Goal: Task Accomplishment & Management: Complete application form

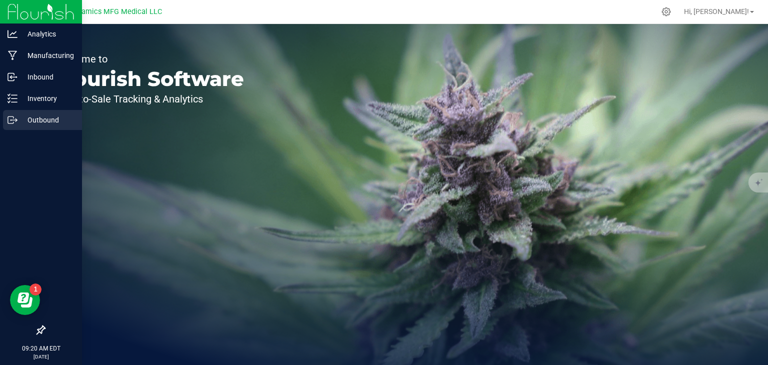
click at [19, 119] on p "Outbound" at bounding box center [47, 120] width 60 height 12
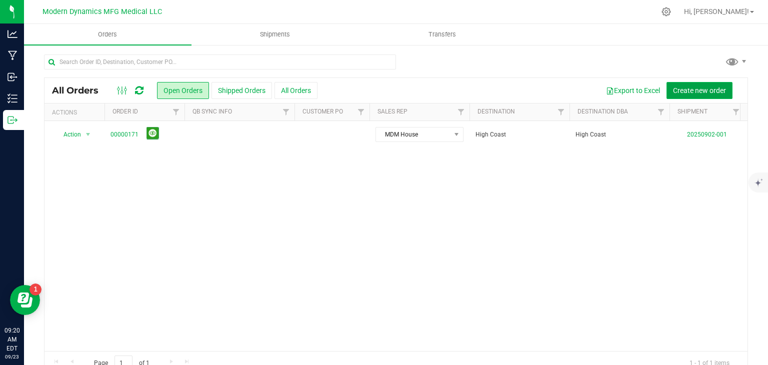
click at [682, 87] on span "Create new order" at bounding box center [699, 90] width 53 height 8
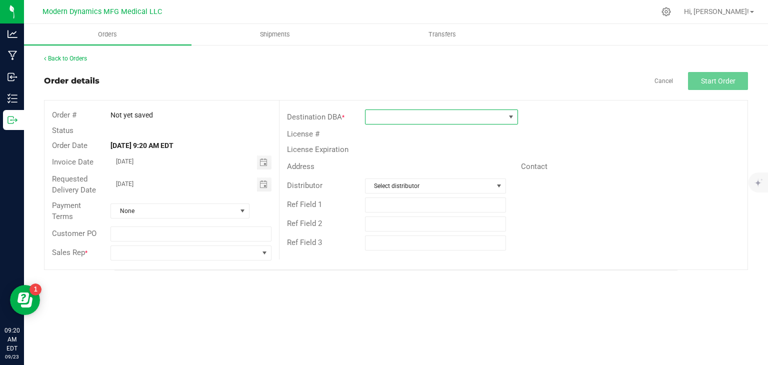
click at [464, 114] on span at bounding box center [434, 117] width 139 height 14
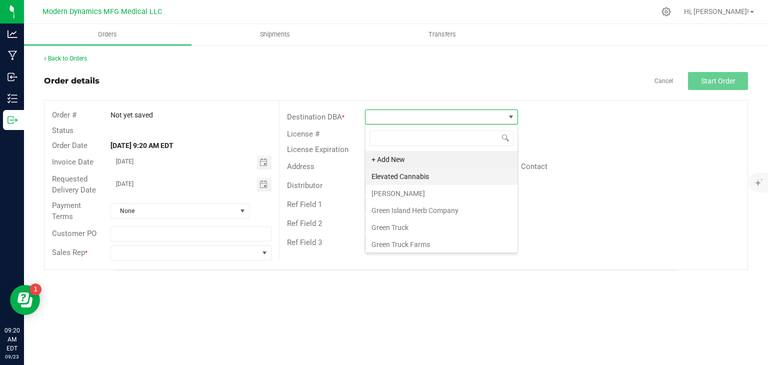
scroll to position [14, 153]
click at [452, 164] on li "+ Add New" at bounding box center [441, 159] width 152 height 17
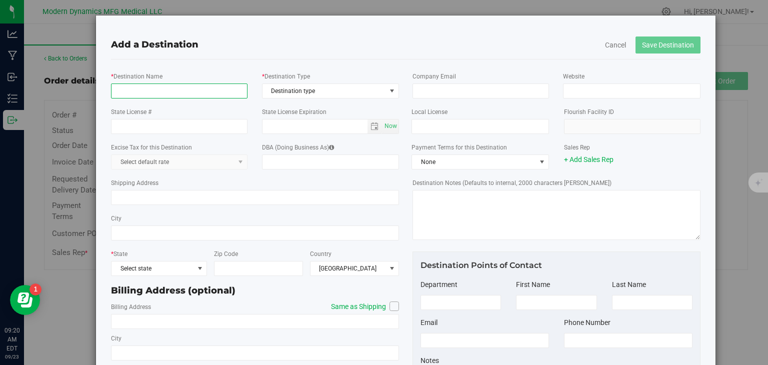
click at [198, 94] on input "* Destination Name" at bounding box center [179, 90] width 136 height 15
type input "Marks Organix"
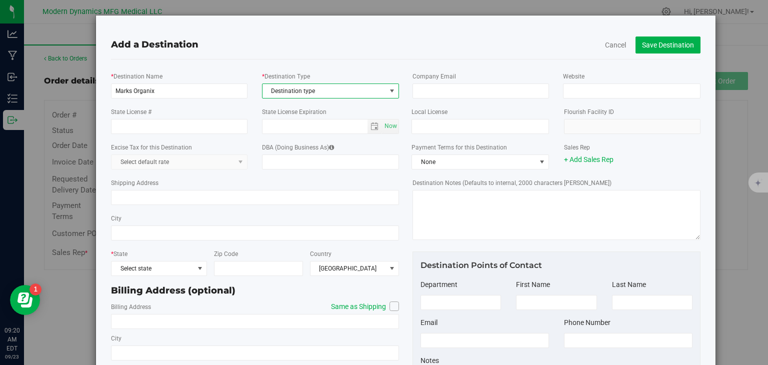
click at [388, 94] on span "select" at bounding box center [392, 91] width 8 height 8
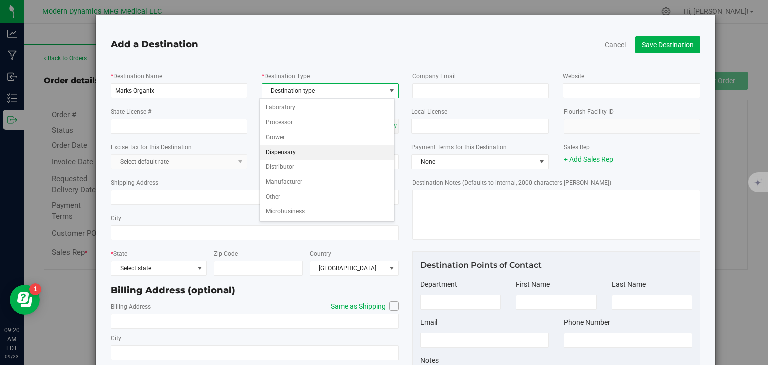
click at [359, 153] on li "Dispensary" at bounding box center [327, 152] width 135 height 15
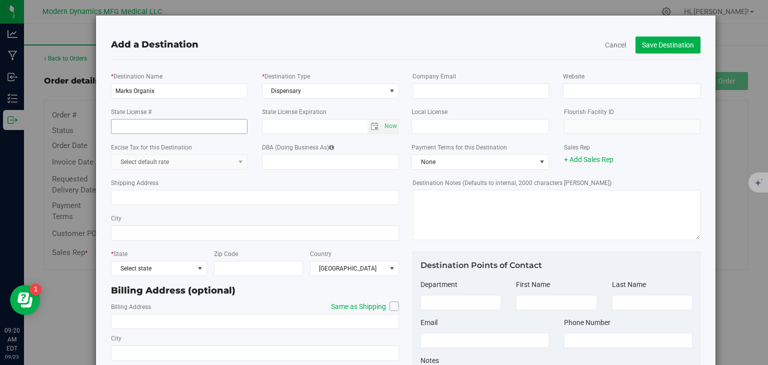
drag, startPoint x: 171, startPoint y: 117, endPoint x: 174, endPoint y: 129, distance: 11.9
click at [173, 126] on div "State License #" at bounding box center [178, 119] width 151 height 27
click at [174, 129] on input "State License #" at bounding box center [179, 126] width 136 height 15
type input "CGR25553"
click at [442, 124] on input "text" at bounding box center [479, 126] width 137 height 15
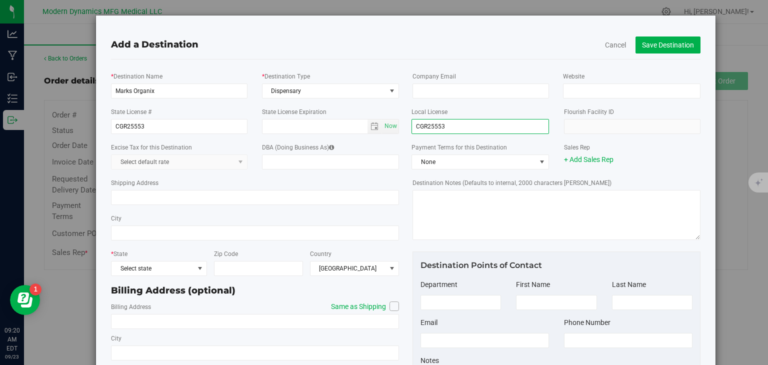
type input "CGR25553"
click at [262, 200] on input "Shipping Address" at bounding box center [255, 197] width 288 height 15
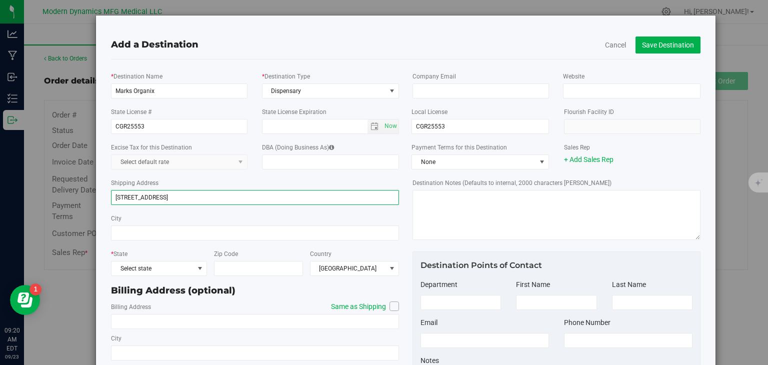
type input "[STREET_ADDRESS]"
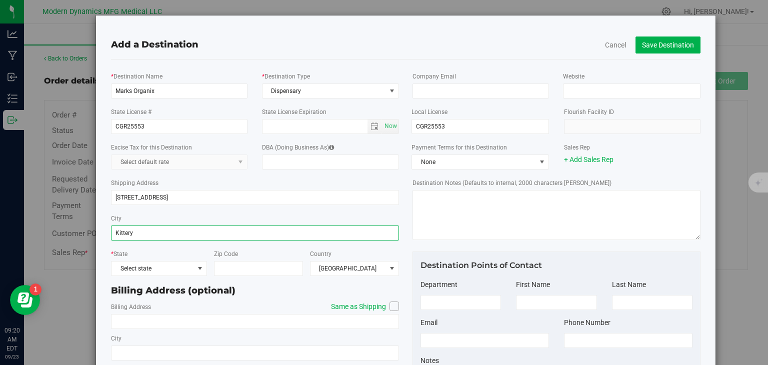
type input "Kittery"
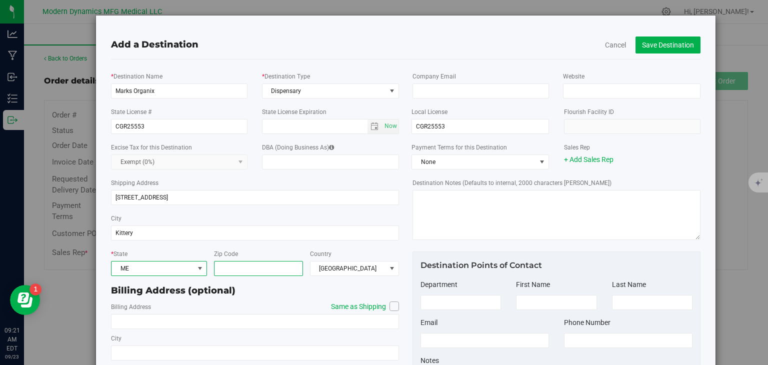
click at [234, 271] on input "Zip Code" at bounding box center [258, 268] width 89 height 15
type input "03904"
click at [389, 306] on span at bounding box center [393, 305] width 9 height 9
click at [0, 0] on input "Same as Shipping" at bounding box center [0, 0] width 0 height 0
type input "[STREET_ADDRESS]"
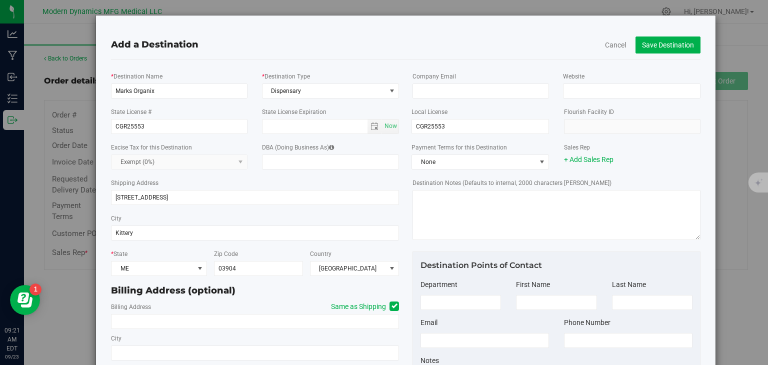
type input "Kittery"
type input "03904"
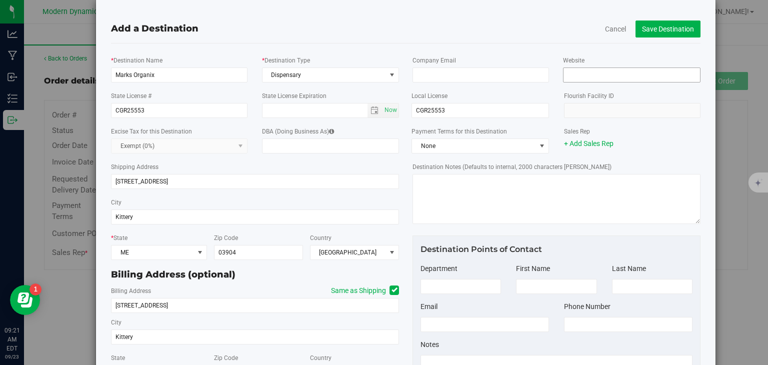
scroll to position [0, 0]
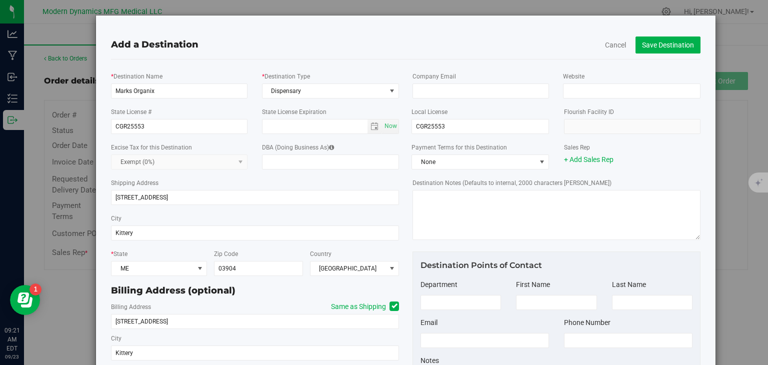
click at [669, 33] on div "Add a Destination Cancel Save Destination" at bounding box center [405, 44] width 604 height 28
click at [668, 42] on button "Save Destination" at bounding box center [667, 44] width 65 height 17
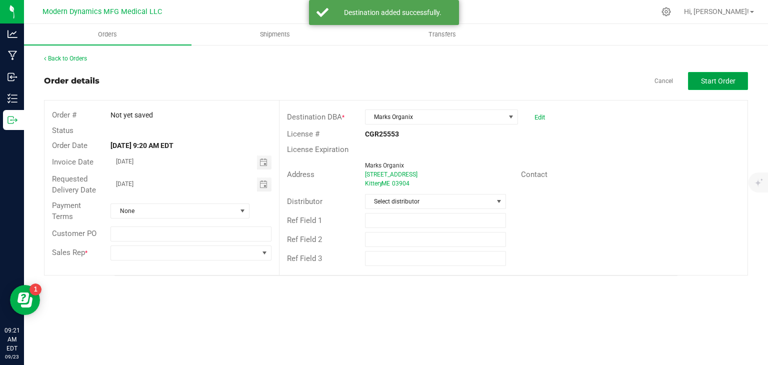
click at [739, 80] on button "Start Order" at bounding box center [718, 81] width 60 height 18
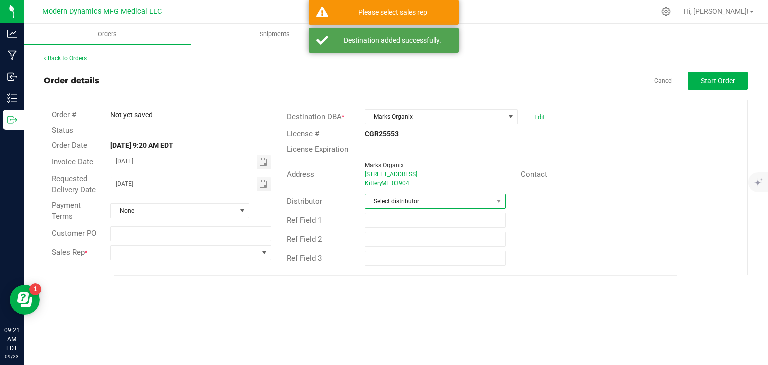
click at [428, 195] on span "Select distributor" at bounding box center [428, 201] width 127 height 14
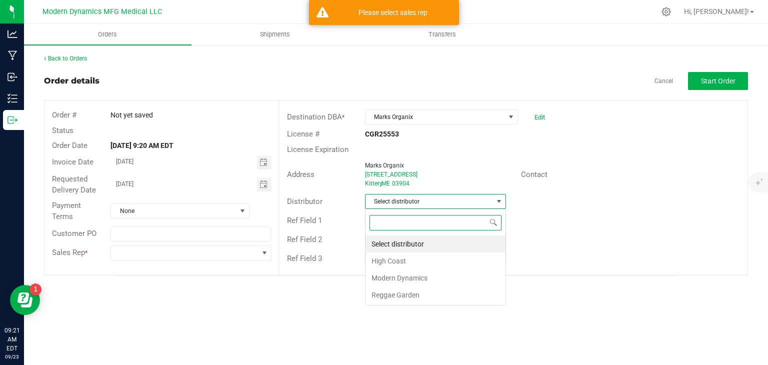
scroll to position [14, 141]
click at [408, 274] on li "Modern Dynamics" at bounding box center [435, 277] width 140 height 17
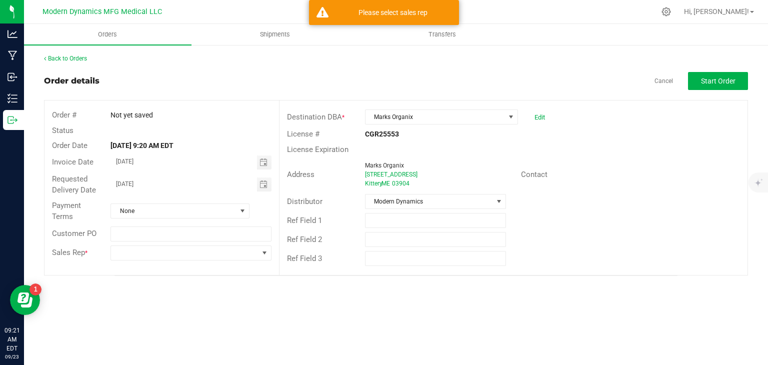
click at [272, 254] on div at bounding box center [190, 252] width 175 height 15
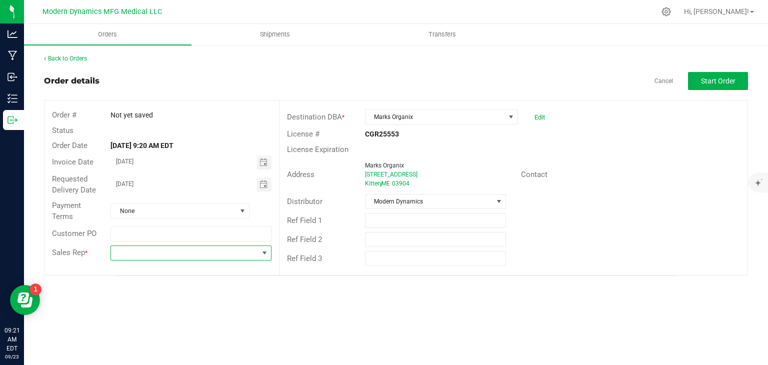
click at [267, 254] on span at bounding box center [264, 253] width 8 height 8
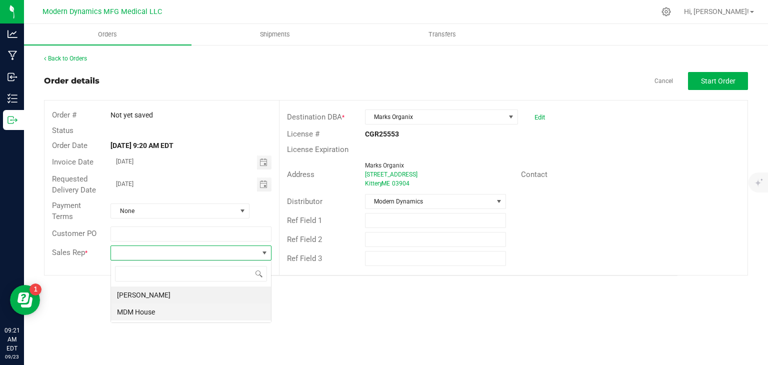
scroll to position [14, 160]
click at [213, 296] on li "[PERSON_NAME]" at bounding box center [191, 294] width 160 height 17
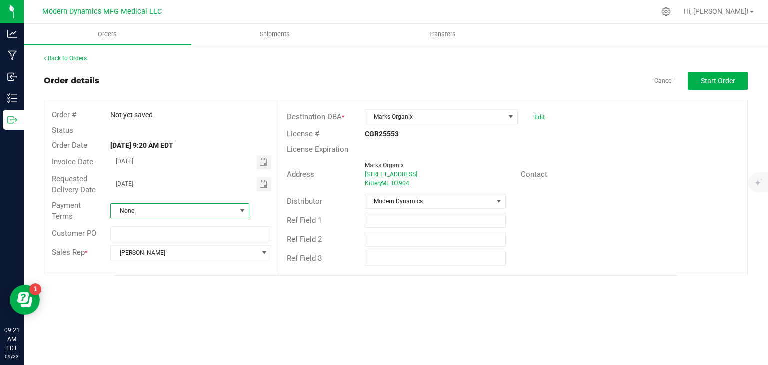
click at [235, 212] on span "None" at bounding box center [173, 211] width 125 height 14
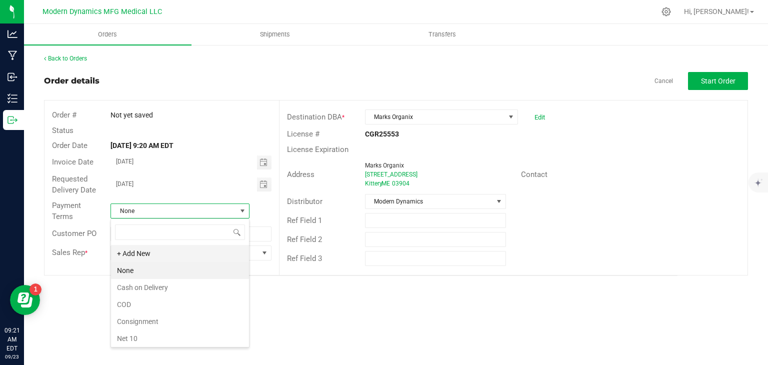
scroll to position [14, 139]
click at [198, 288] on li "Cash on Delivery" at bounding box center [180, 287] width 138 height 17
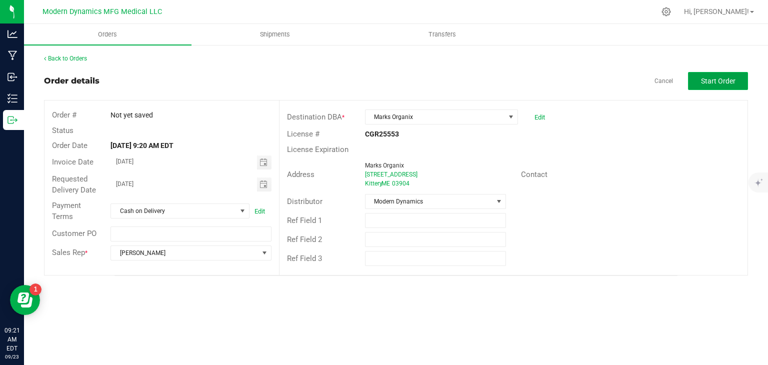
click at [688, 80] on button "Start Order" at bounding box center [718, 81] width 60 height 18
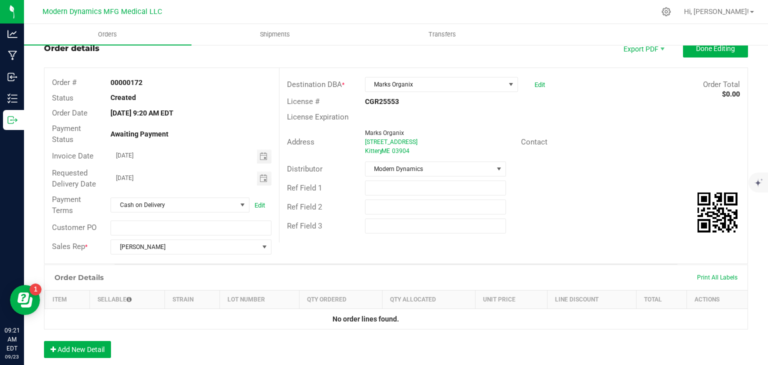
scroll to position [50, 0]
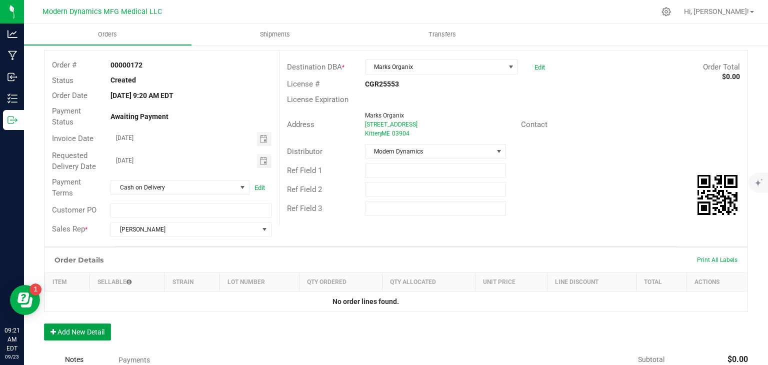
click at [76, 334] on button "Add New Detail" at bounding box center [77, 331] width 67 height 17
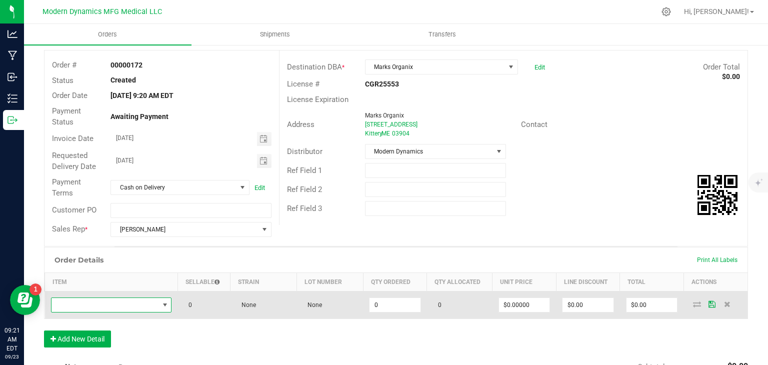
click at [123, 298] on span "NO DATA FOUND" at bounding box center [104, 305] width 107 height 14
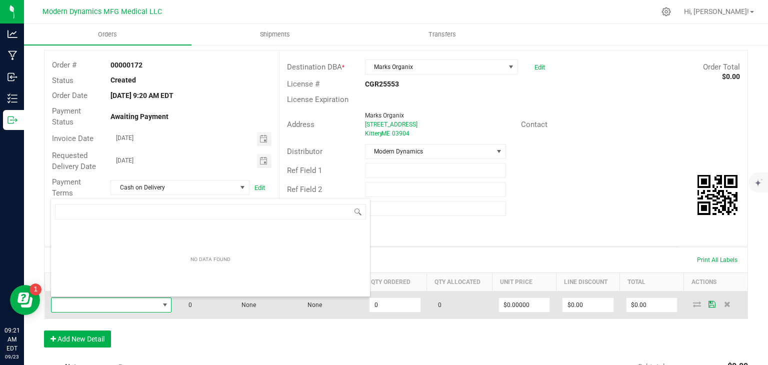
scroll to position [14, 118]
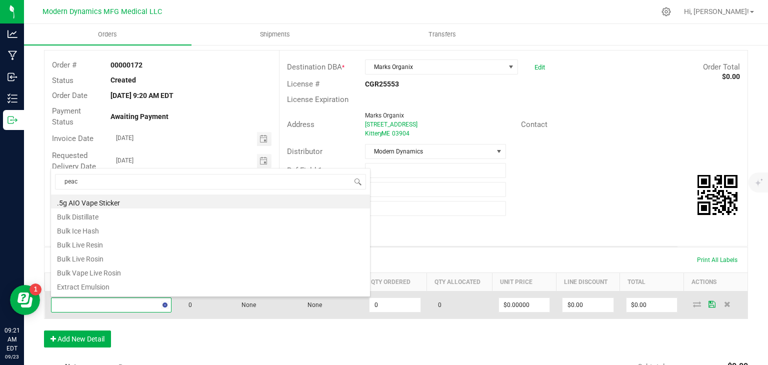
type input "peach"
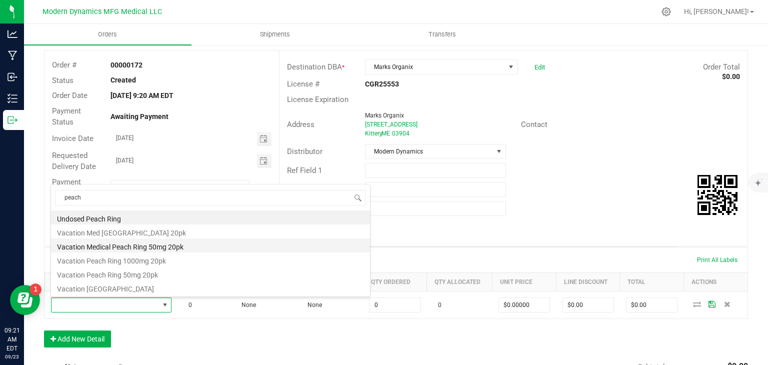
click at [187, 245] on li "Vacation Medical Peach Ring 50mg 20pk" at bounding box center [210, 245] width 319 height 14
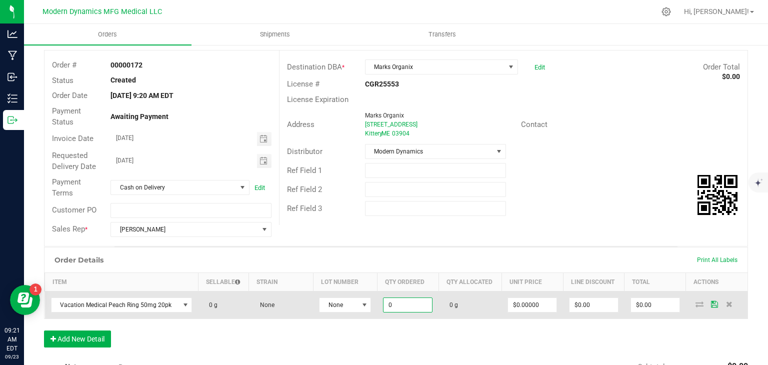
click at [394, 300] on input "0" at bounding box center [407, 305] width 48 height 14
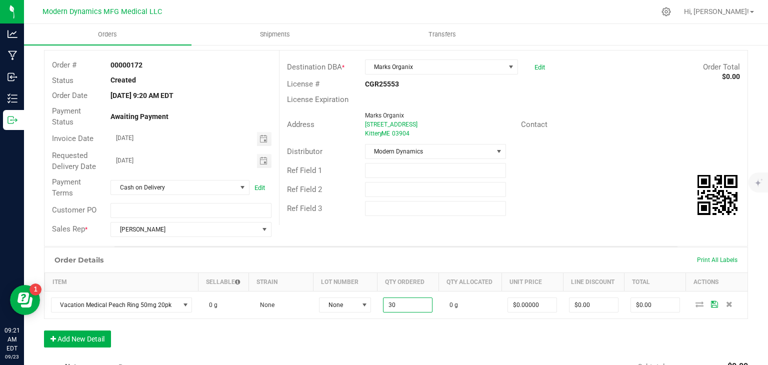
type input "30.0000 g"
click at [285, 336] on div "Order Details Print All Labels Item Sellable Strain Lot Number Qty Ordered Qty …" at bounding box center [396, 302] width 704 height 110
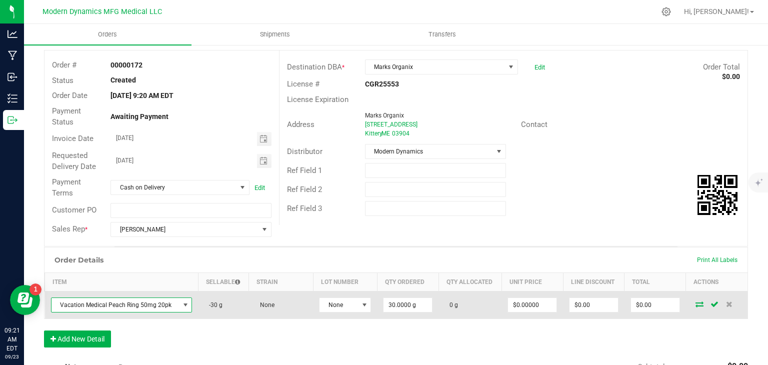
click at [181, 306] on span "NO DATA FOUND" at bounding box center [185, 305] width 8 height 8
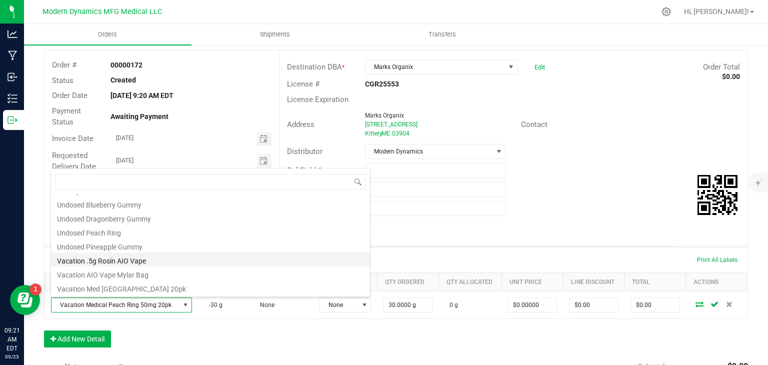
scroll to position [0, 0]
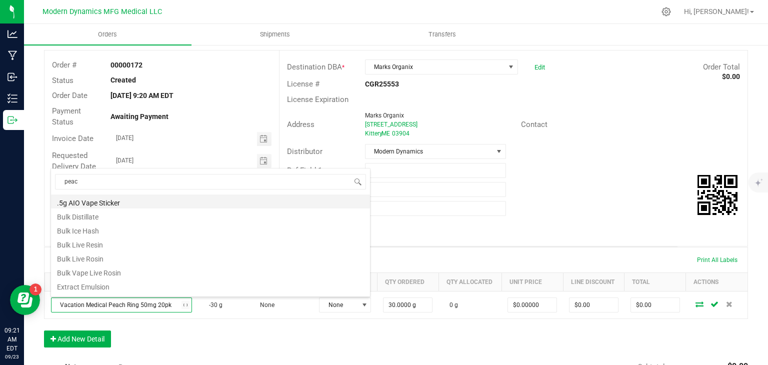
type input "peach"
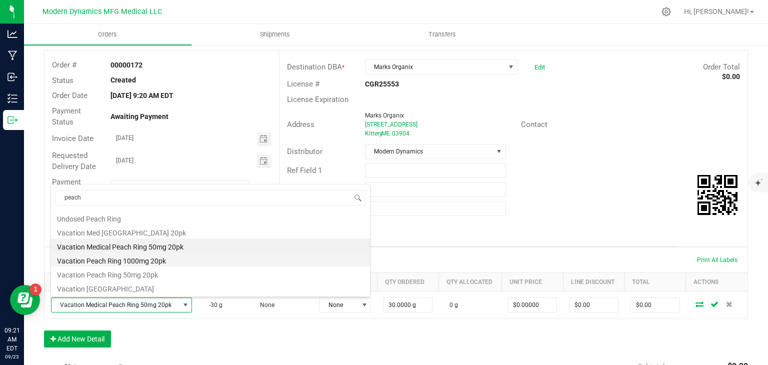
click at [178, 262] on li "Vacation Peach Ring 1000mg 20pk" at bounding box center [210, 259] width 319 height 14
type input "30 ea"
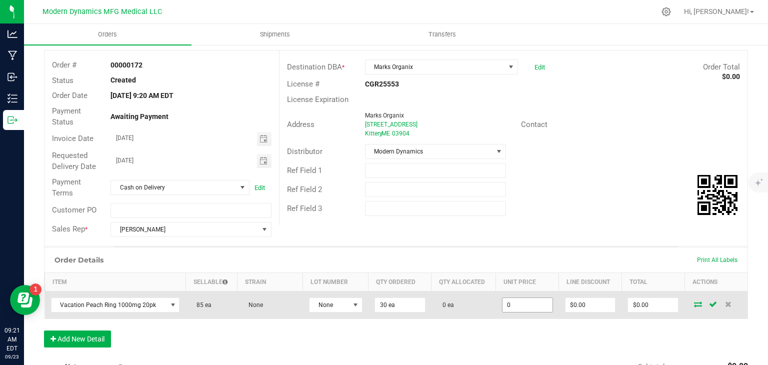
click at [517, 303] on input "0" at bounding box center [527, 305] width 50 height 14
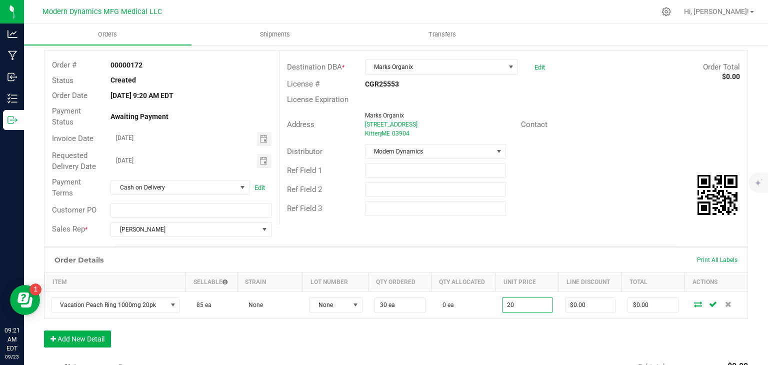
type input "$20.00000"
type input "$600.00"
click at [508, 329] on div "Order Details Print All Labels Item Sellable Strain Lot Number Qty Ordered Qty …" at bounding box center [396, 302] width 704 height 110
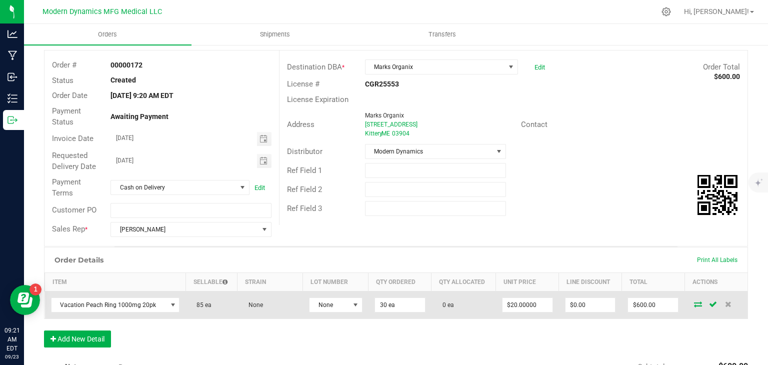
click at [694, 303] on icon at bounding box center [698, 304] width 8 height 6
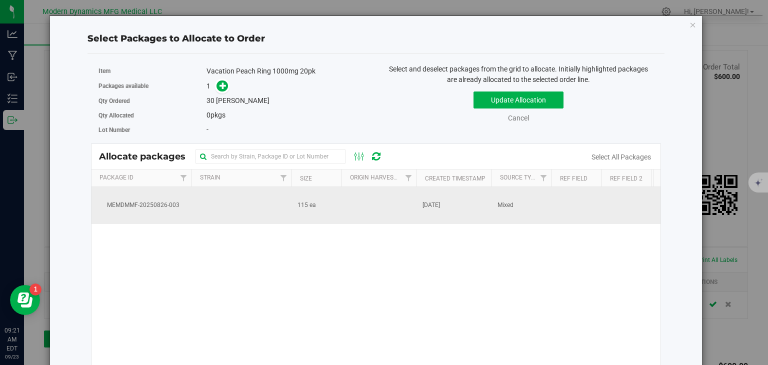
click at [219, 190] on td at bounding box center [241, 205] width 100 height 37
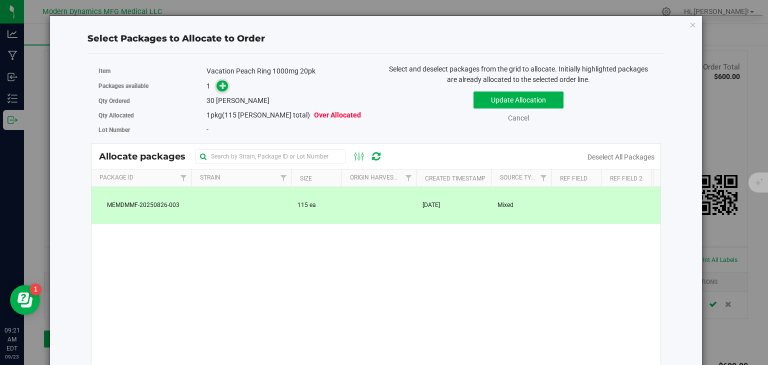
click at [219, 88] on icon at bounding box center [222, 85] width 7 height 7
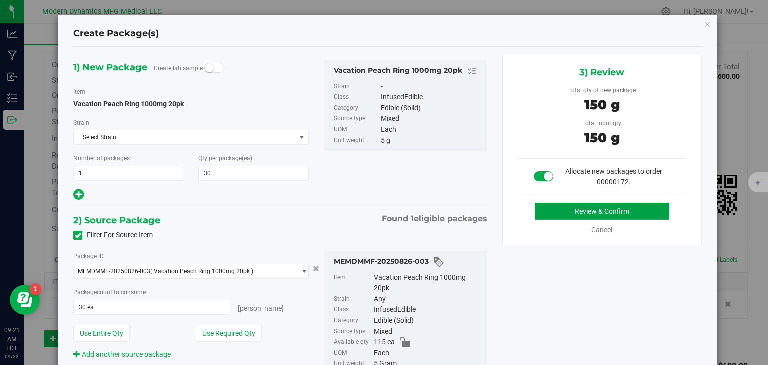
click at [622, 211] on button "Review & Confirm" at bounding box center [602, 211] width 134 height 17
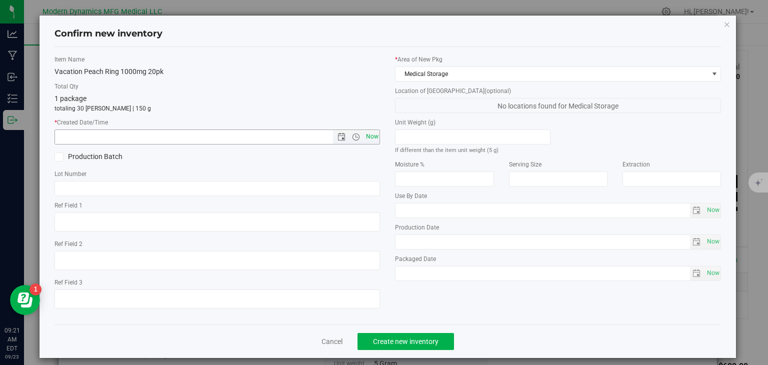
click at [370, 131] on span "Now" at bounding box center [371, 136] width 17 height 14
type input "[DATE] 9:21 AM"
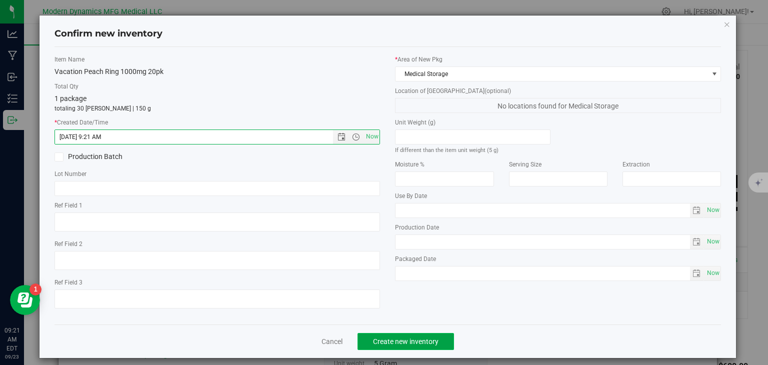
click at [434, 334] on button "Create new inventory" at bounding box center [405, 341] width 96 height 17
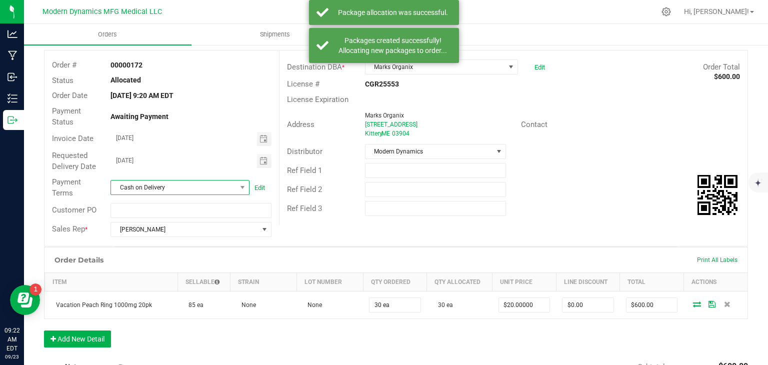
click at [231, 187] on span "Cash on Delivery" at bounding box center [173, 187] width 125 height 14
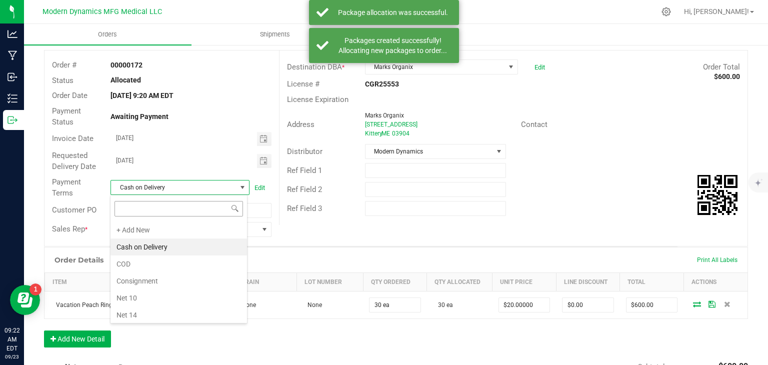
scroll to position [14, 137]
click at [214, 258] on li "COD" at bounding box center [178, 263] width 136 height 17
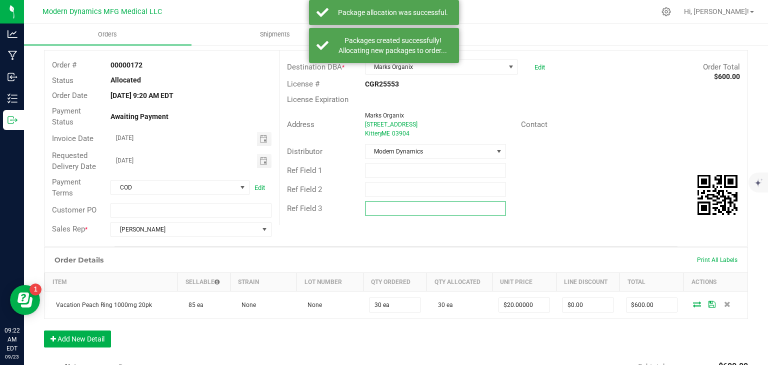
click at [402, 210] on input "text" at bounding box center [435, 208] width 141 height 15
click at [400, 236] on div "Order # 00000172 Status Allocated Order Date [DATE] 9:20 AM EDT Payment Status …" at bounding box center [395, 147] width 703 height 195
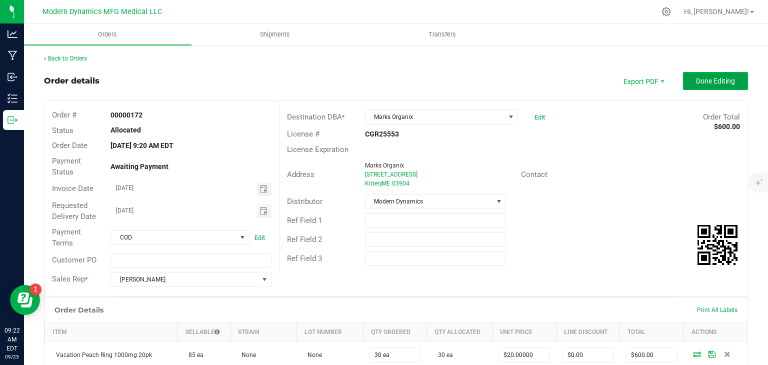
click at [720, 81] on span "Done Editing" at bounding box center [715, 81] width 39 height 8
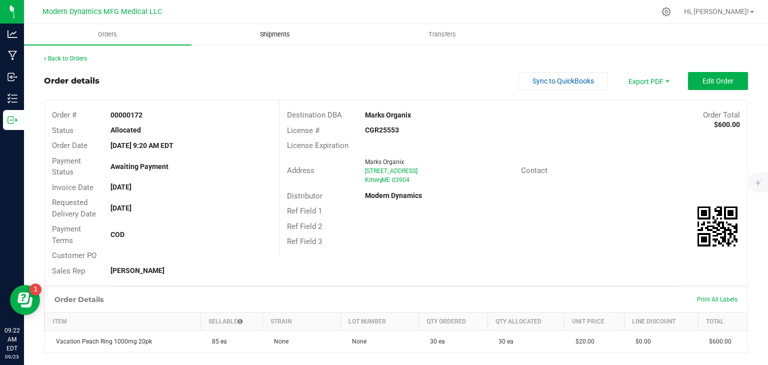
click at [262, 28] on uib-tab-heading "Shipments" at bounding box center [275, 34] width 166 height 20
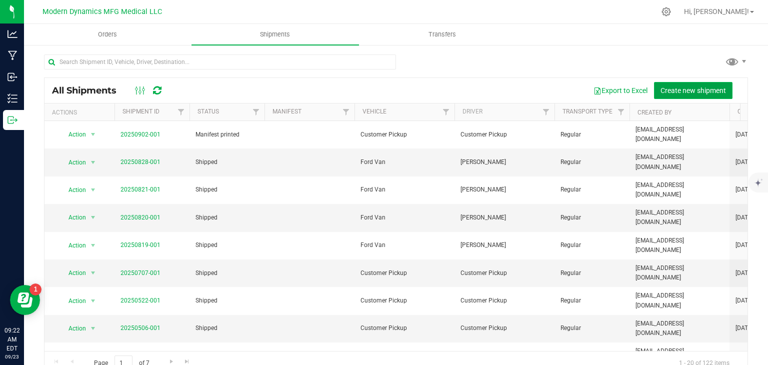
click at [679, 86] on span "Create new shipment" at bounding box center [692, 90] width 65 height 8
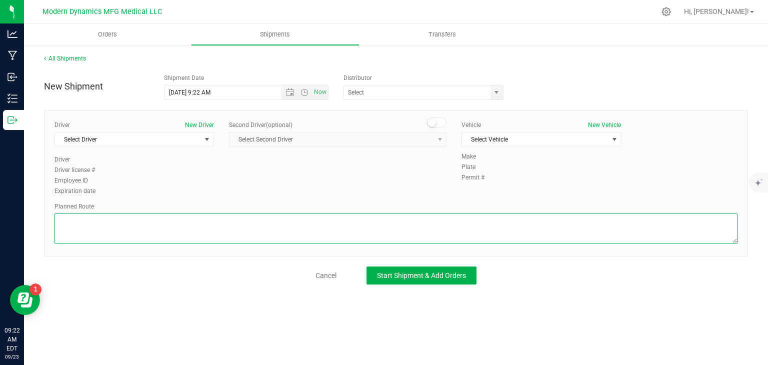
click at [188, 228] on textarea at bounding box center [395, 228] width 683 height 30
paste textarea "Your location  Take [PERSON_NAME] St and Biddeford Connector to I-95 S 4 min (…"
type textarea "Your location  Take [PERSON_NAME] St and Biddeford Connector to I-95 S 4 min (…"
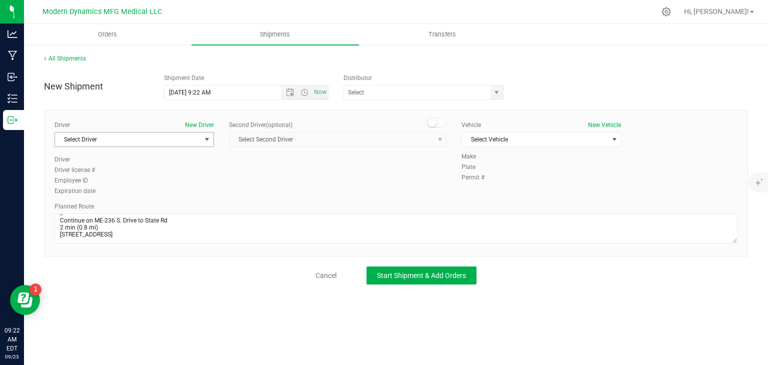
click at [191, 142] on span "Select Driver" at bounding box center [128, 139] width 146 height 14
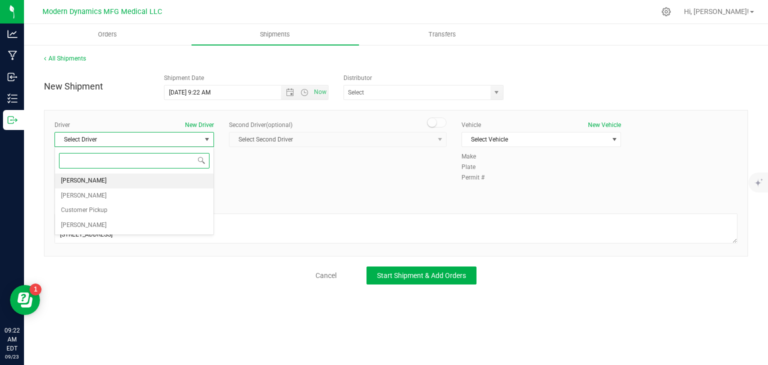
click at [181, 179] on li "[PERSON_NAME]" at bounding box center [134, 180] width 158 height 15
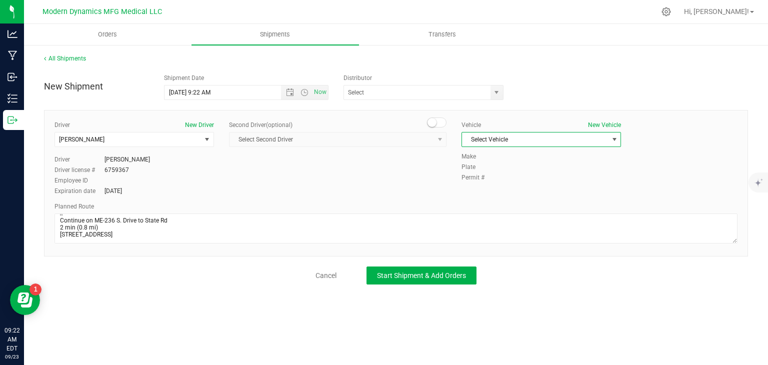
click at [508, 133] on span "Select Vehicle" at bounding box center [535, 139] width 146 height 14
click at [508, 170] on li "Ford Van" at bounding box center [541, 171] width 158 height 15
click at [499, 91] on span "select" at bounding box center [496, 92] width 8 height 8
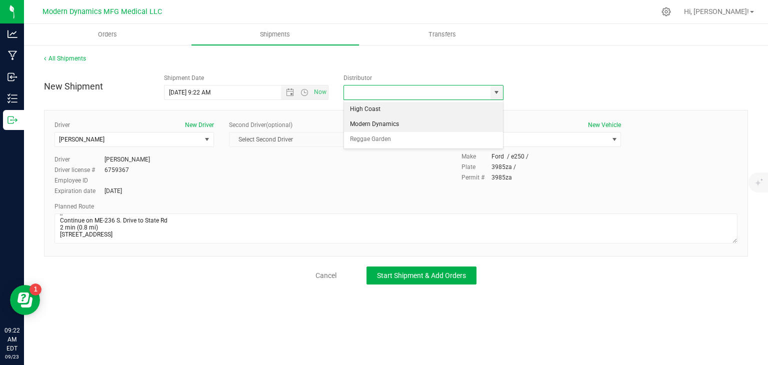
click at [425, 126] on li "Modern Dynamics" at bounding box center [423, 124] width 159 height 15
type input "Modern Dynamics"
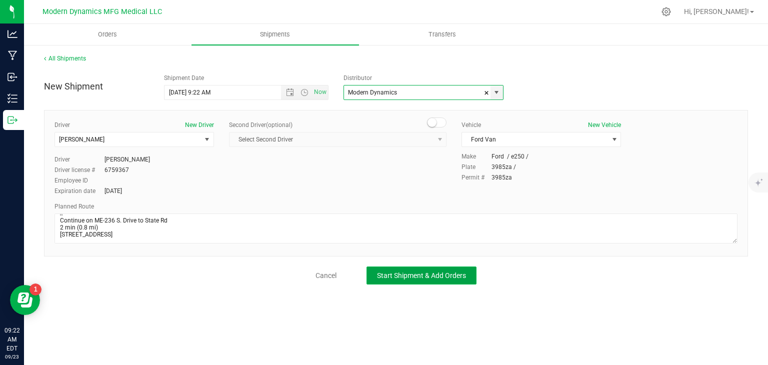
click at [411, 273] on span "Start Shipment & Add Orders" at bounding box center [421, 275] width 89 height 8
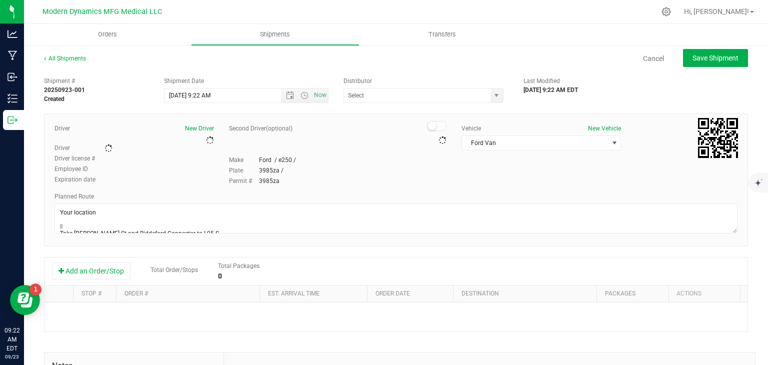
type input "Modern Dynamics"
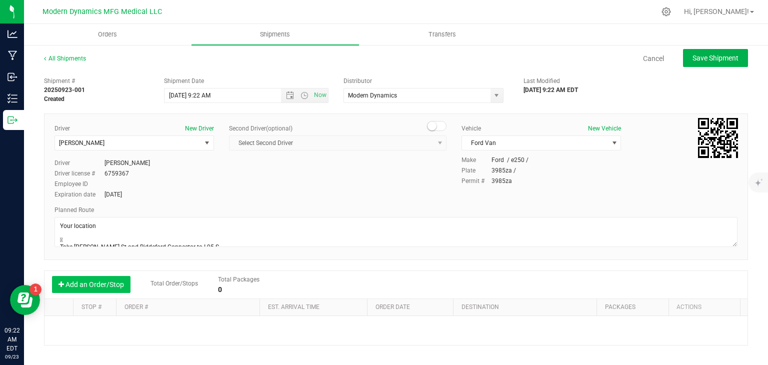
click at [98, 281] on button "Add an Order/Stop" at bounding box center [91, 284] width 78 height 17
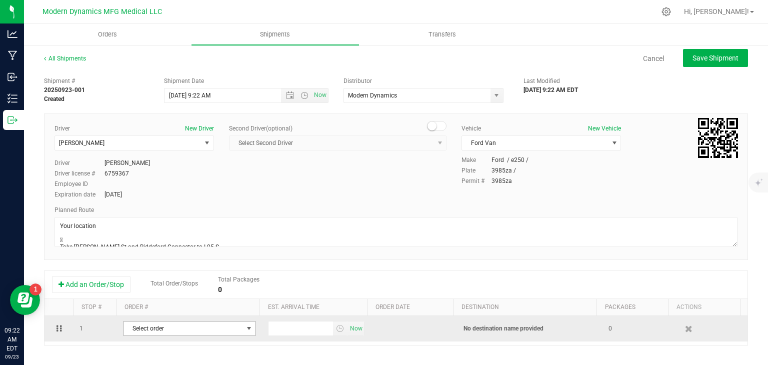
click at [159, 327] on span "Select order" at bounding box center [182, 328] width 119 height 14
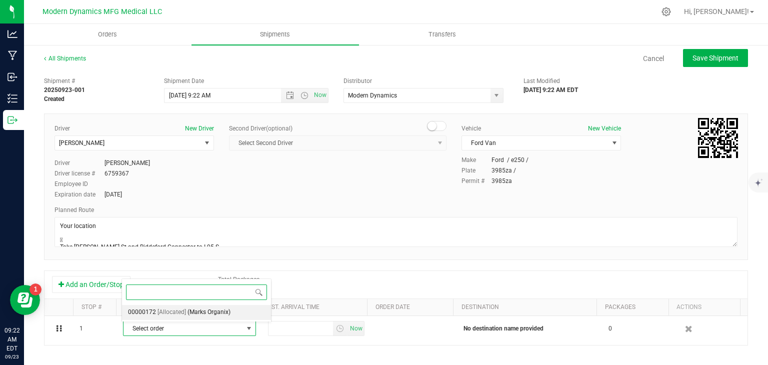
click at [190, 312] on span "(Marks Organix)" at bounding box center [208, 312] width 43 height 13
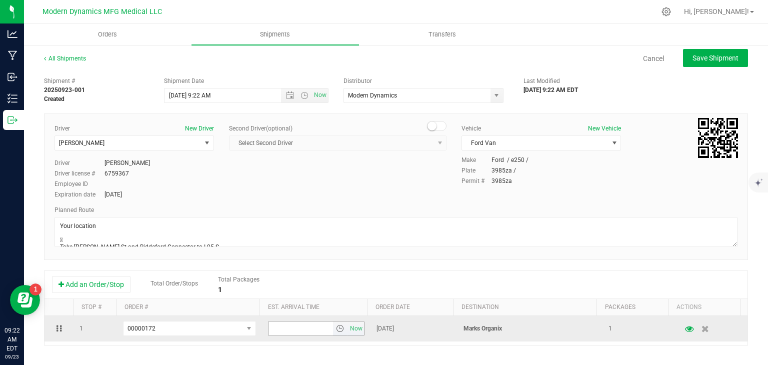
click at [289, 324] on input "text" at bounding box center [300, 328] width 65 height 14
type input "10:30 AM"
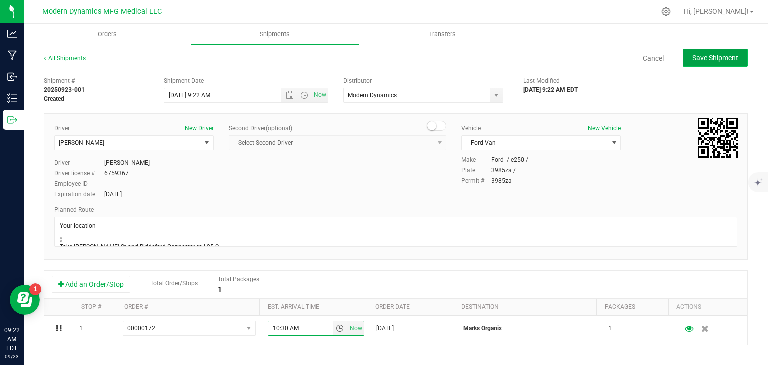
click at [722, 58] on span "Save Shipment" at bounding box center [715, 58] width 46 height 8
type input "[DATE] 1:22 PM"
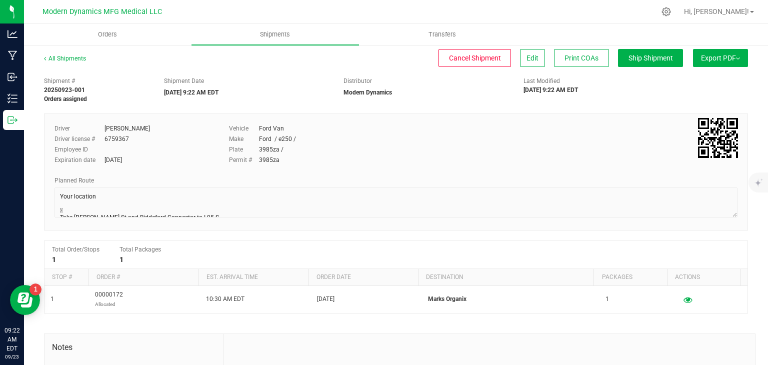
click at [706, 55] on span "Export PDF" at bounding box center [720, 58] width 39 height 8
click at [680, 107] on span "Standard [US_STATE] Trip Ticket" at bounding box center [717, 109] width 86 height 7
click at [106, 38] on span "Orders" at bounding box center [107, 34] width 46 height 9
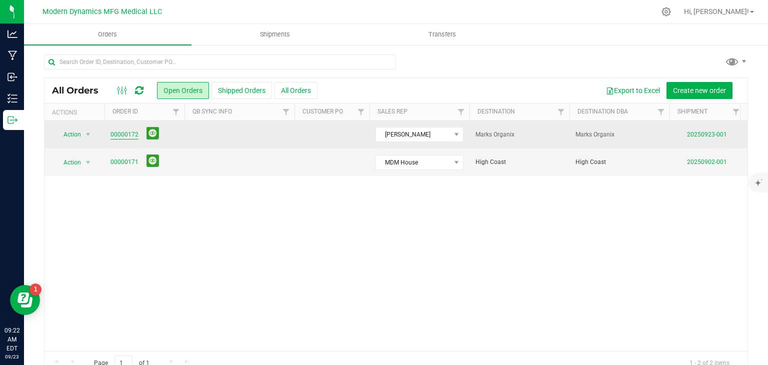
click at [128, 131] on link "00000172" at bounding box center [124, 134] width 28 height 9
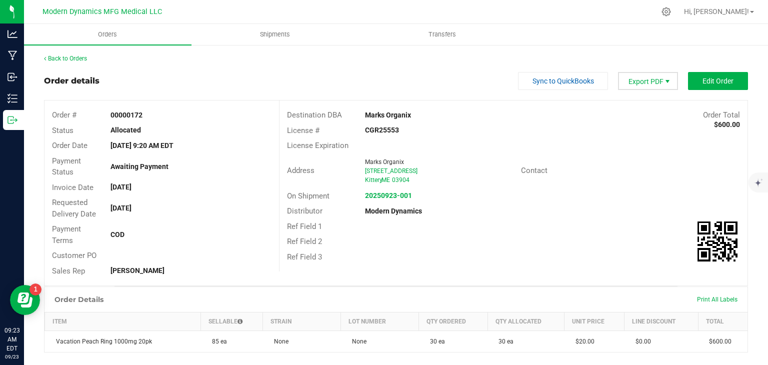
click at [663, 81] on span "Export PDF" at bounding box center [667, 81] width 8 height 8
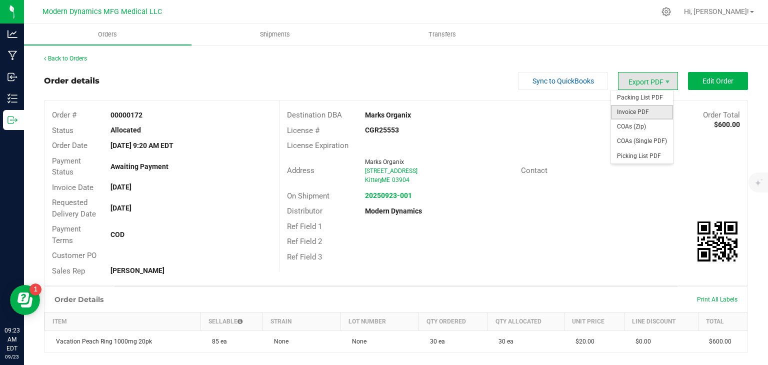
click at [657, 110] on span "Invoice PDF" at bounding box center [642, 112] width 62 height 14
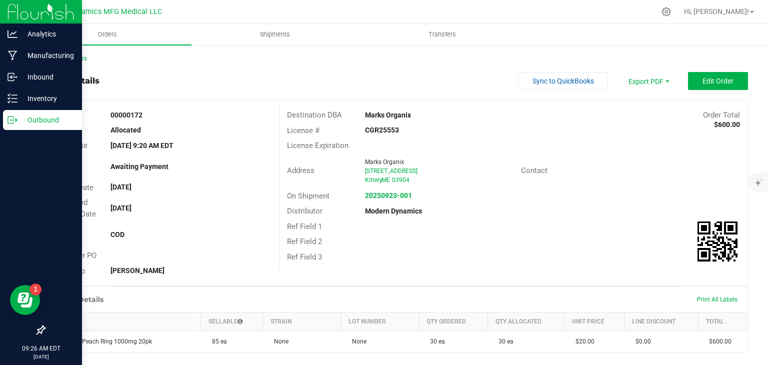
click at [33, 120] on p "Outbound" at bounding box center [47, 120] width 60 height 12
